Goal: Task Accomplishment & Management: Use online tool/utility

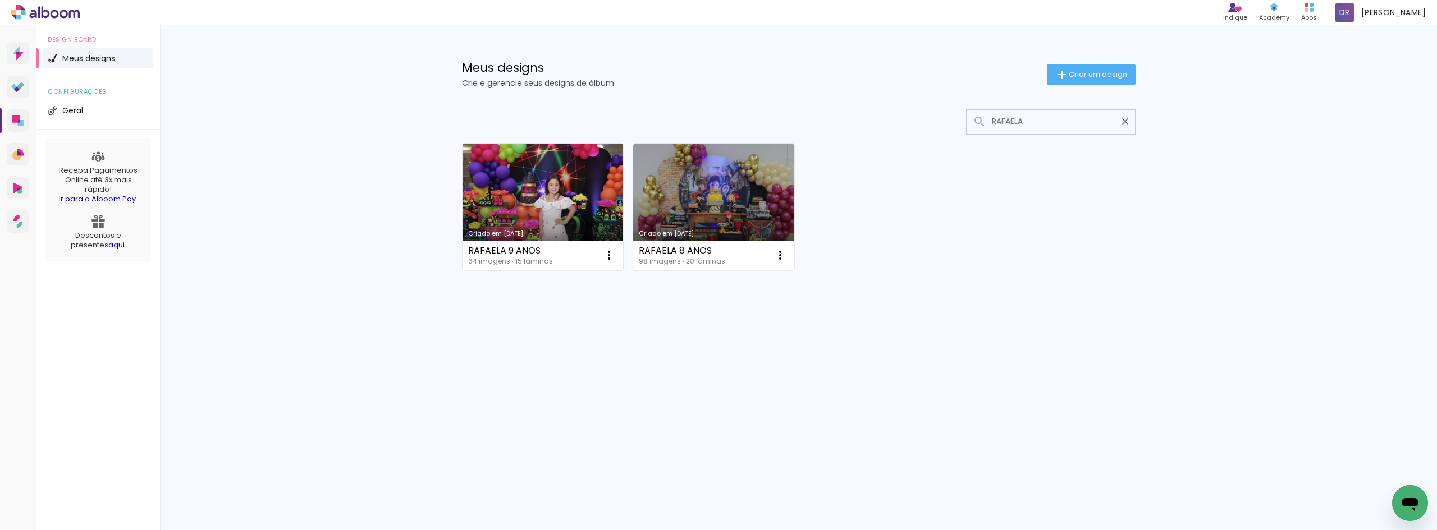
type input "RAFAELA"
type paper-input "RAFAELA"
click at [563, 181] on link "Criado em 13/08/24" at bounding box center [543, 207] width 161 height 127
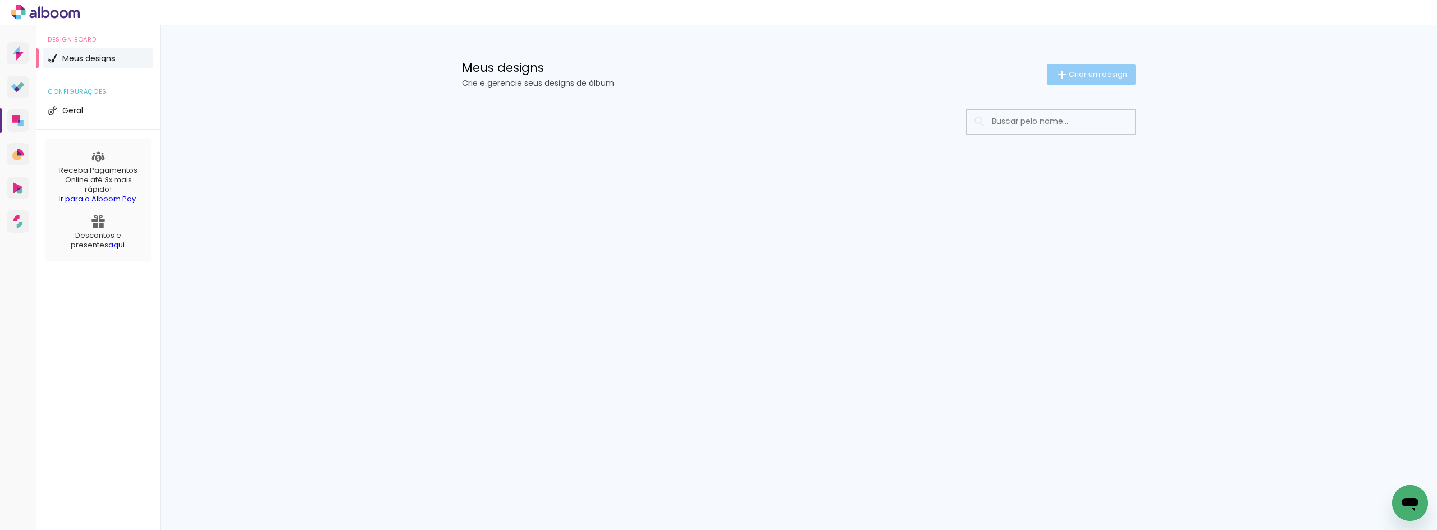
click at [1111, 74] on span "Criar um design" at bounding box center [1098, 74] width 58 height 7
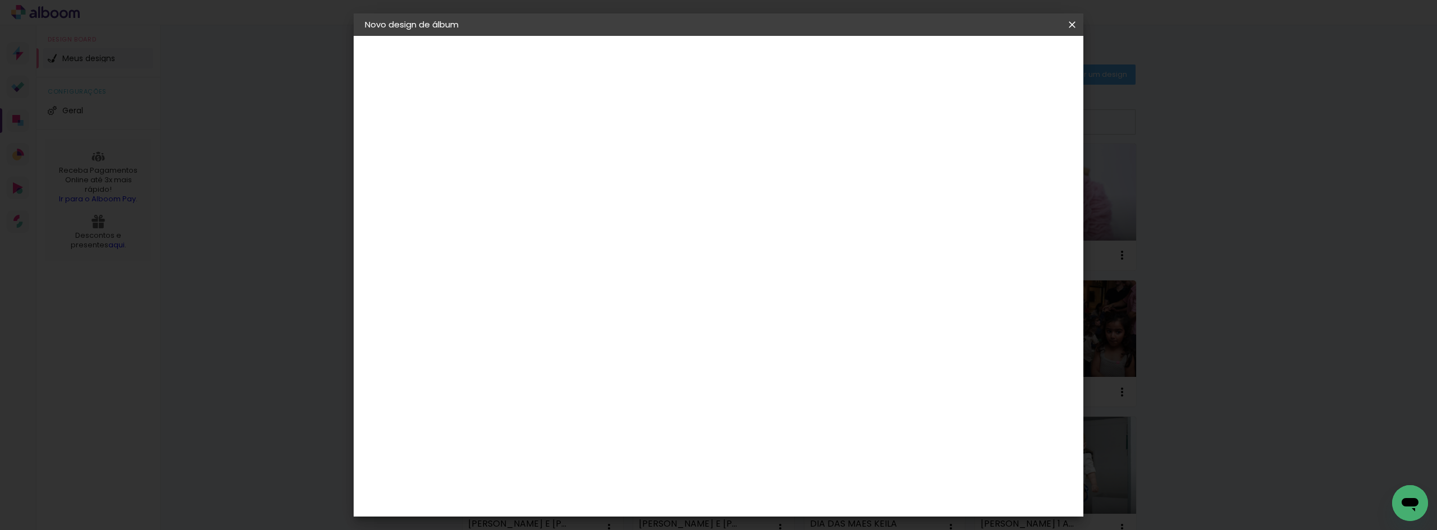
click at [548, 151] on input at bounding box center [548, 150] width 0 height 17
type input "[PERSON_NAME] 6 ANOS"
type paper-input "[PERSON_NAME] 6 ANOS"
drag, startPoint x: 1054, startPoint y: 62, endPoint x: 1055, endPoint y: 70, distance: 7.9
click at [0, 0] on slot "Avançar" at bounding box center [0, 0] width 0 height 0
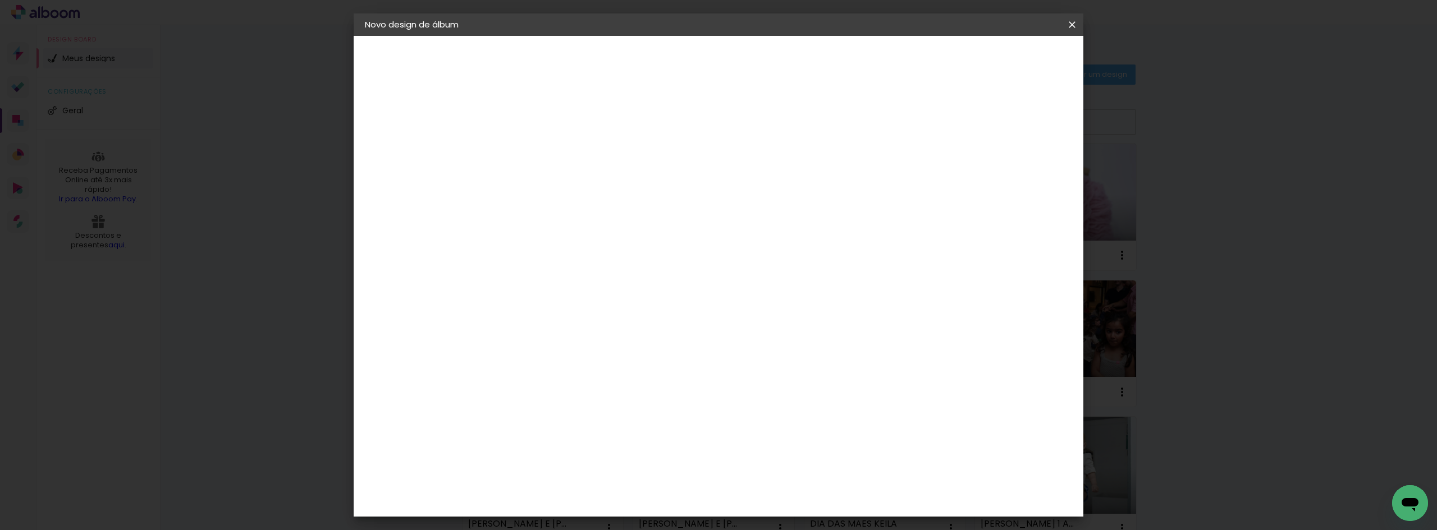
scroll to position [337, 0]
click at [565, 417] on div "Clan Color" at bounding box center [553, 426] width 24 height 18
click at [758, 52] on paper-button "Avançar" at bounding box center [730, 59] width 55 height 19
click at [624, 399] on span "20 × 20" at bounding box center [598, 410] width 52 height 23
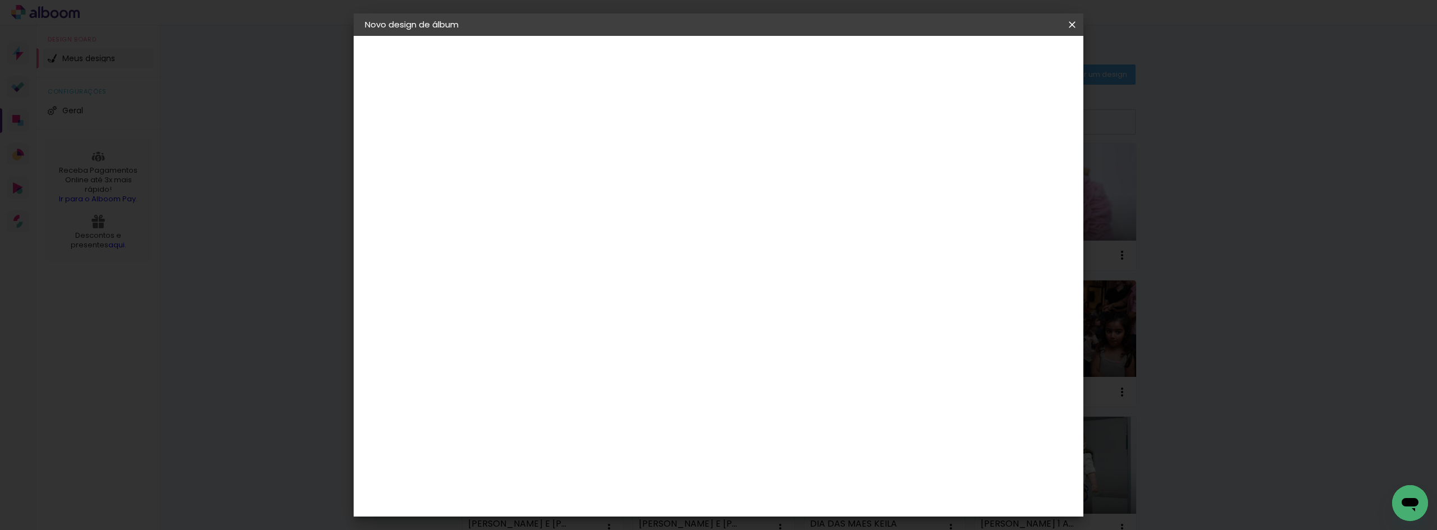
click at [731, 52] on paper-button "Avançar" at bounding box center [703, 59] width 55 height 19
click at [1013, 53] on paper-button "Iniciar design" at bounding box center [977, 59] width 74 height 19
